Goal: Information Seeking & Learning: Learn about a topic

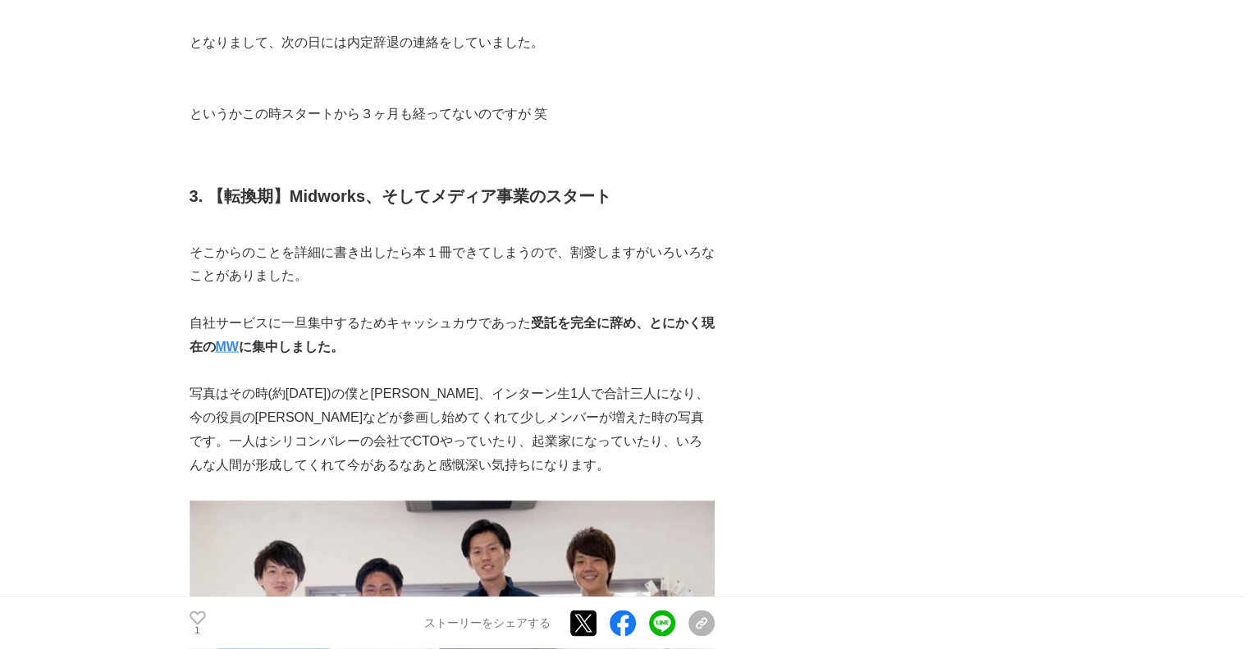
scroll to position [3037, 0]
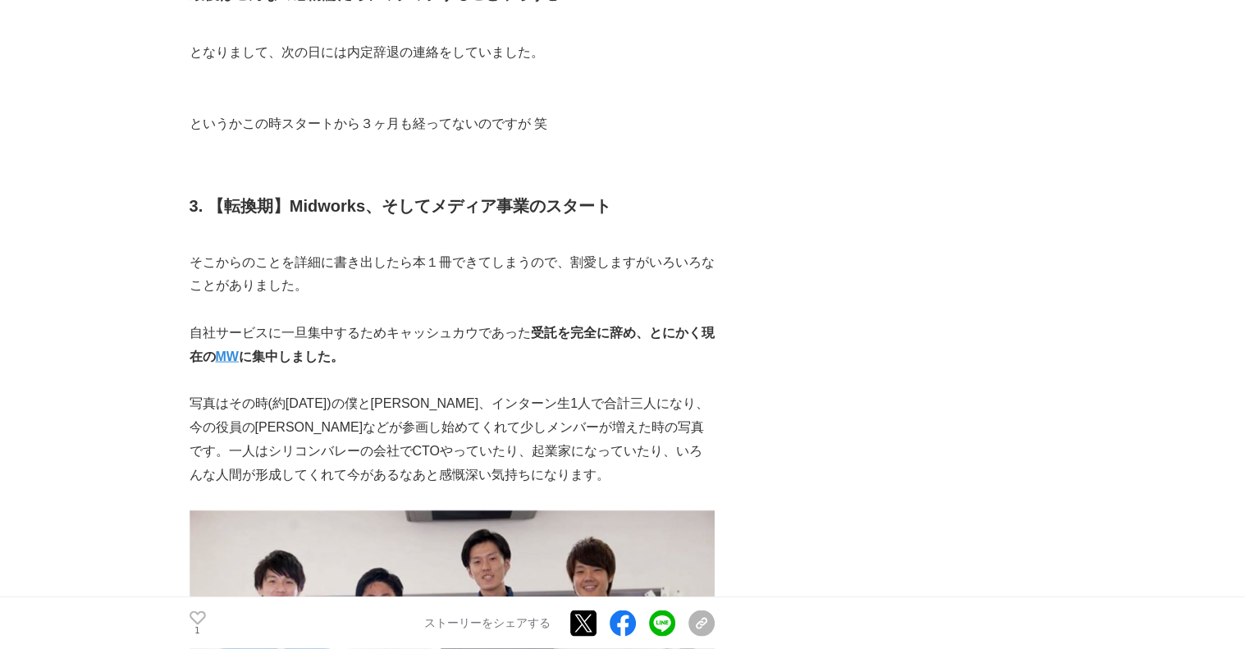
click at [227, 349] on strong "MW" at bounding box center [227, 356] width 23 height 14
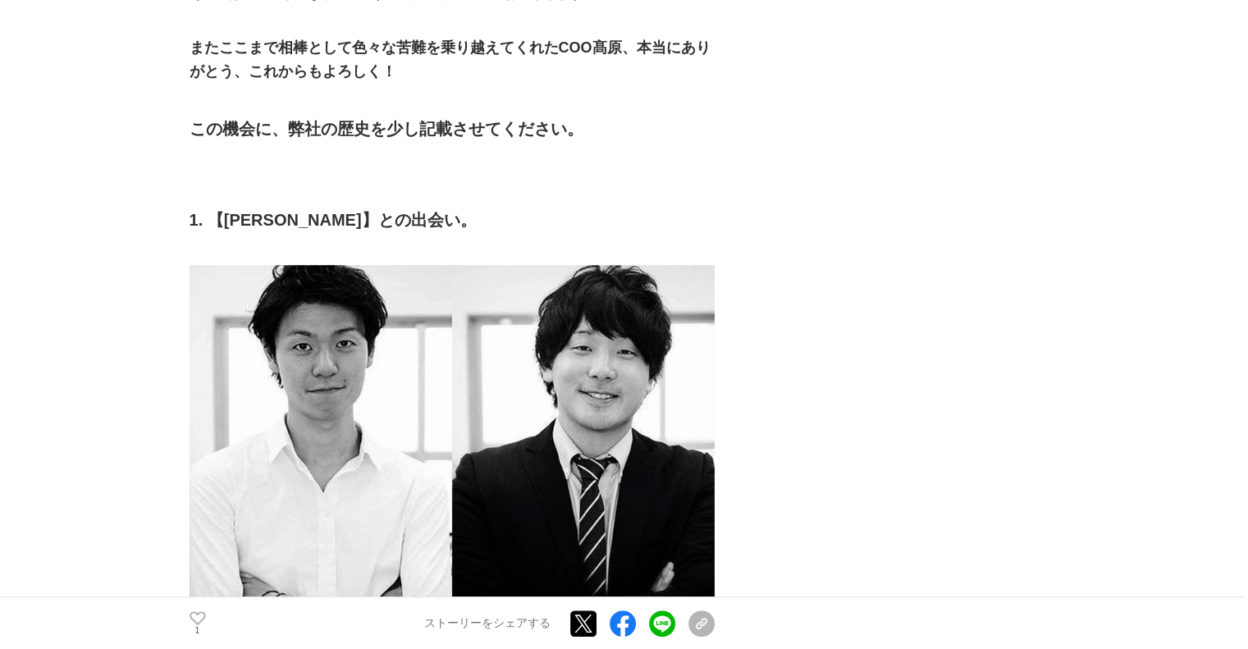
scroll to position [682, 0]
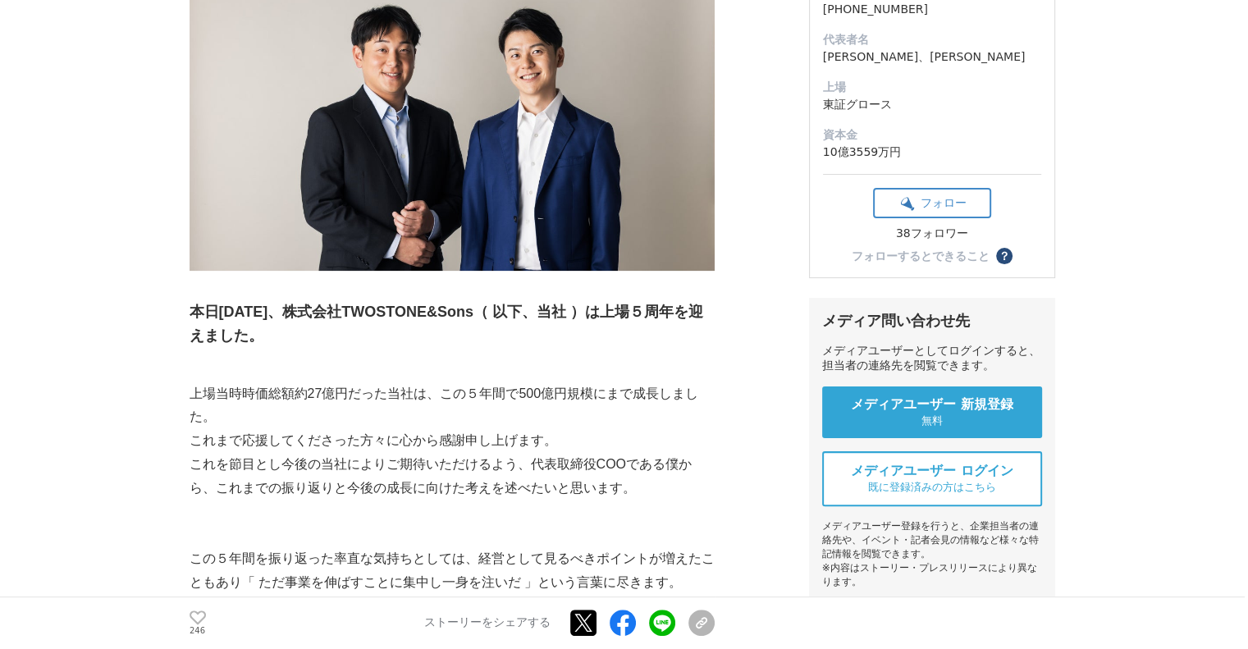
scroll to position [82, 0]
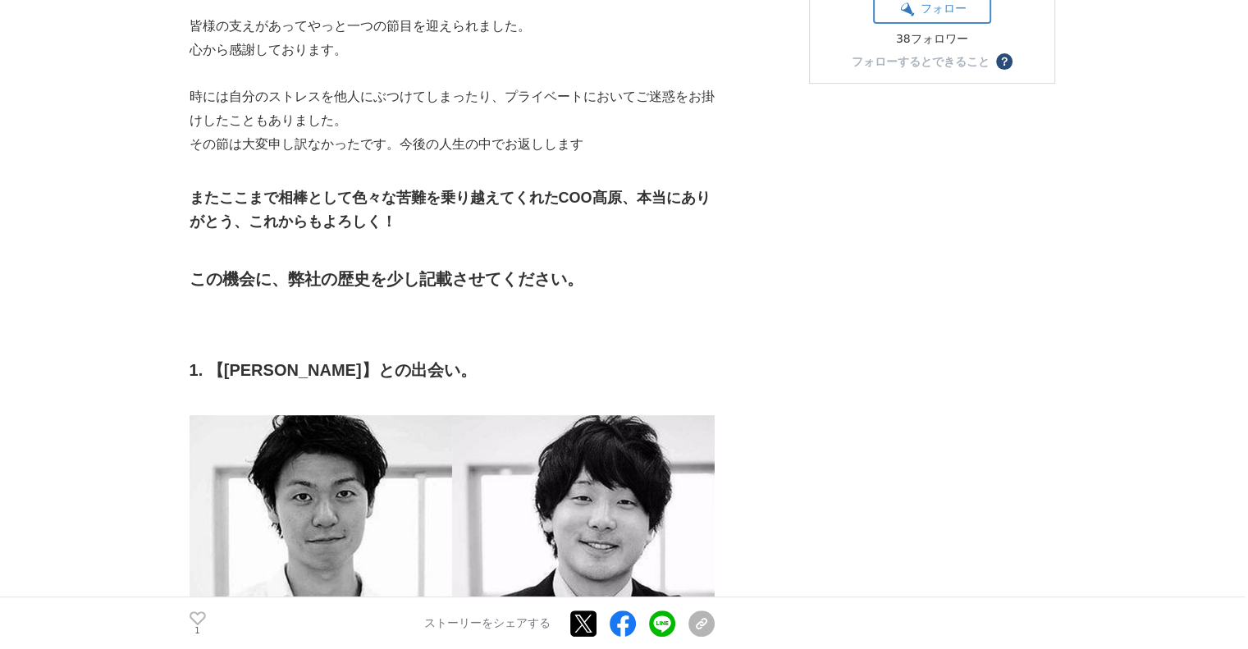
scroll to position [657, 0]
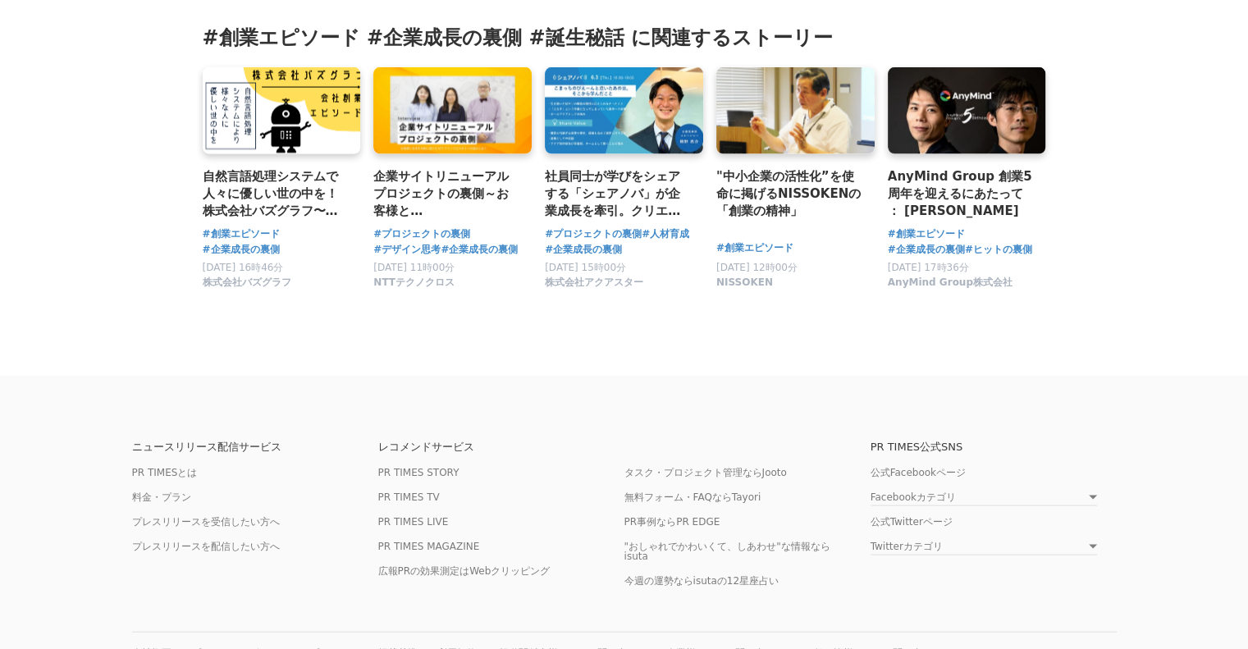
scroll to position [9596, 0]
